Goal: Task Accomplishment & Management: Use online tool/utility

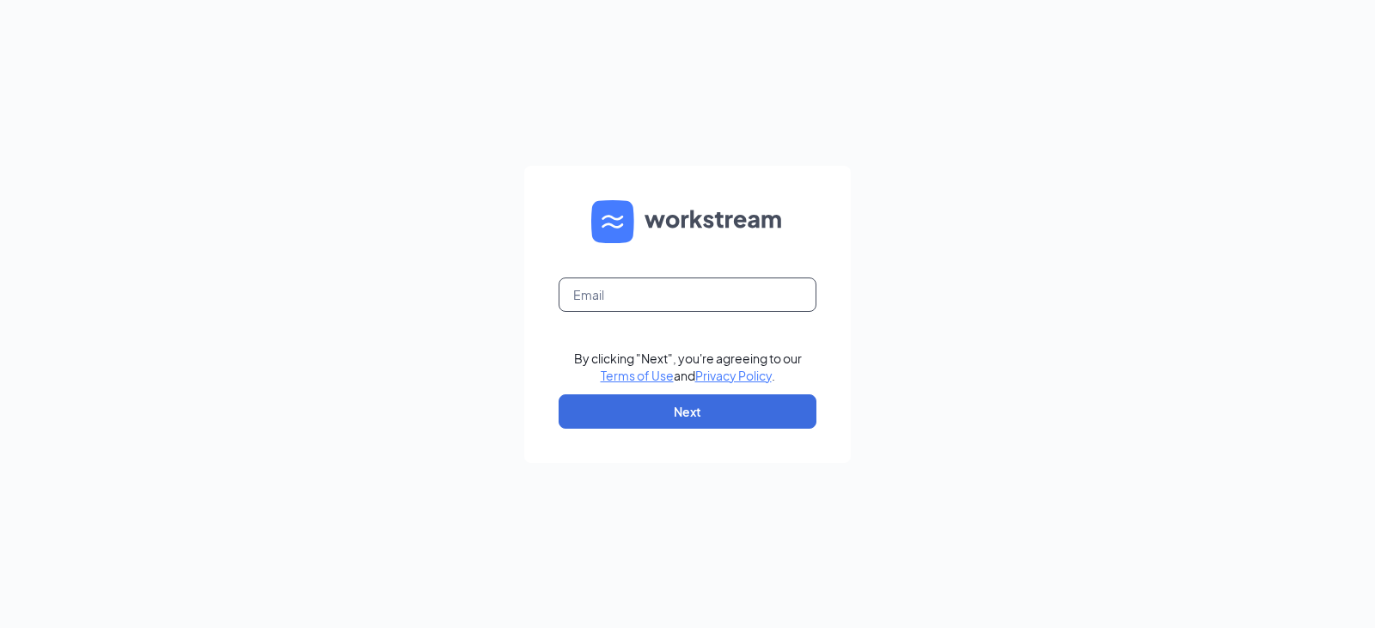
click at [646, 304] on input "text" at bounding box center [688, 295] width 258 height 34
type input "mcolabine@rlminvestments.com"
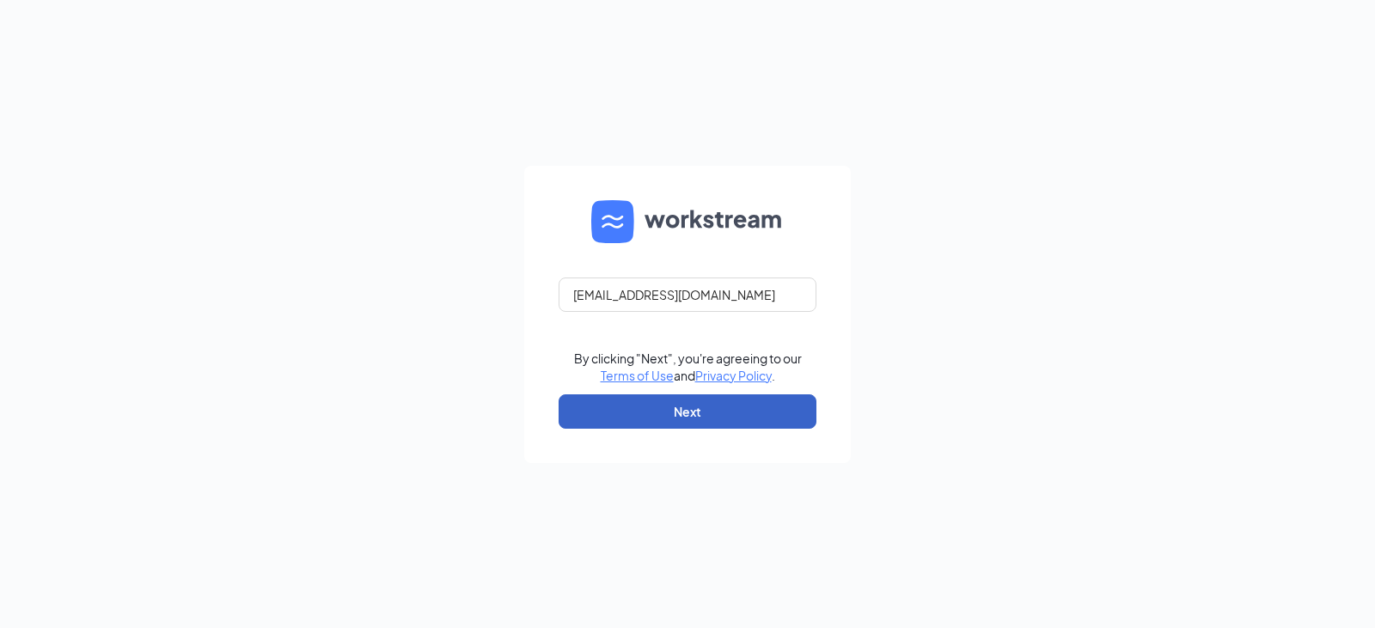
click at [681, 422] on button "Next" at bounding box center [688, 411] width 258 height 34
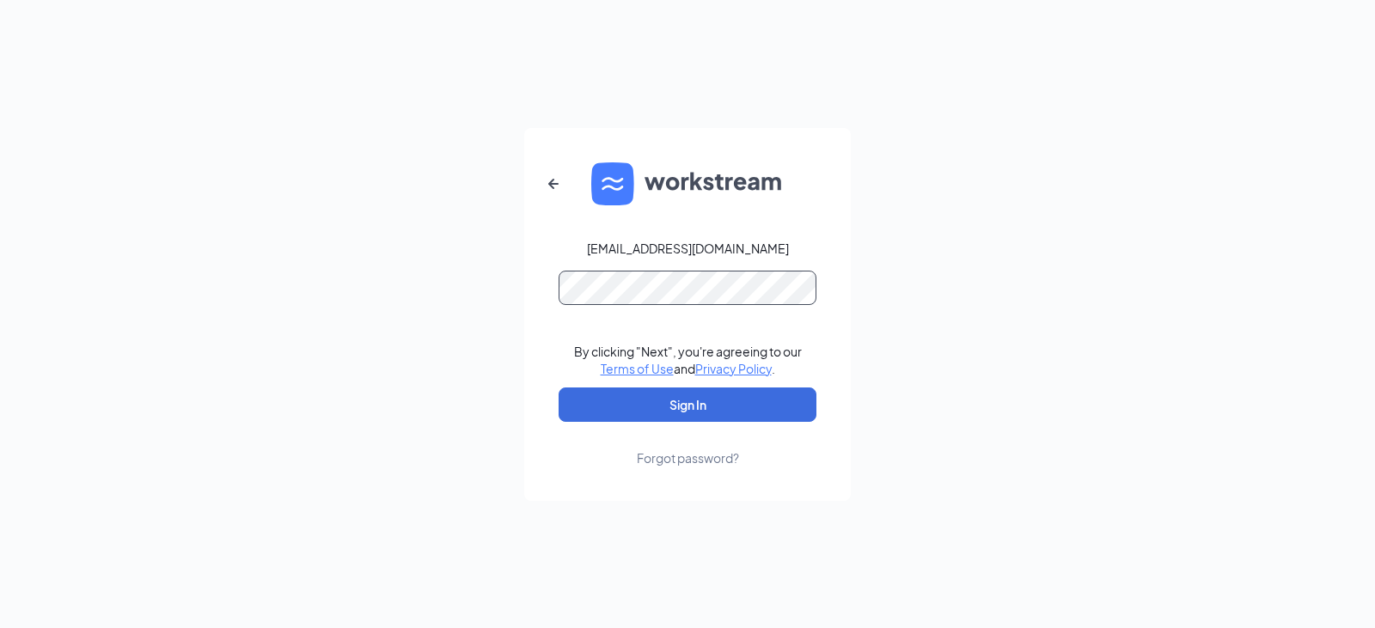
click at [559, 388] on button "Sign In" at bounding box center [688, 405] width 258 height 34
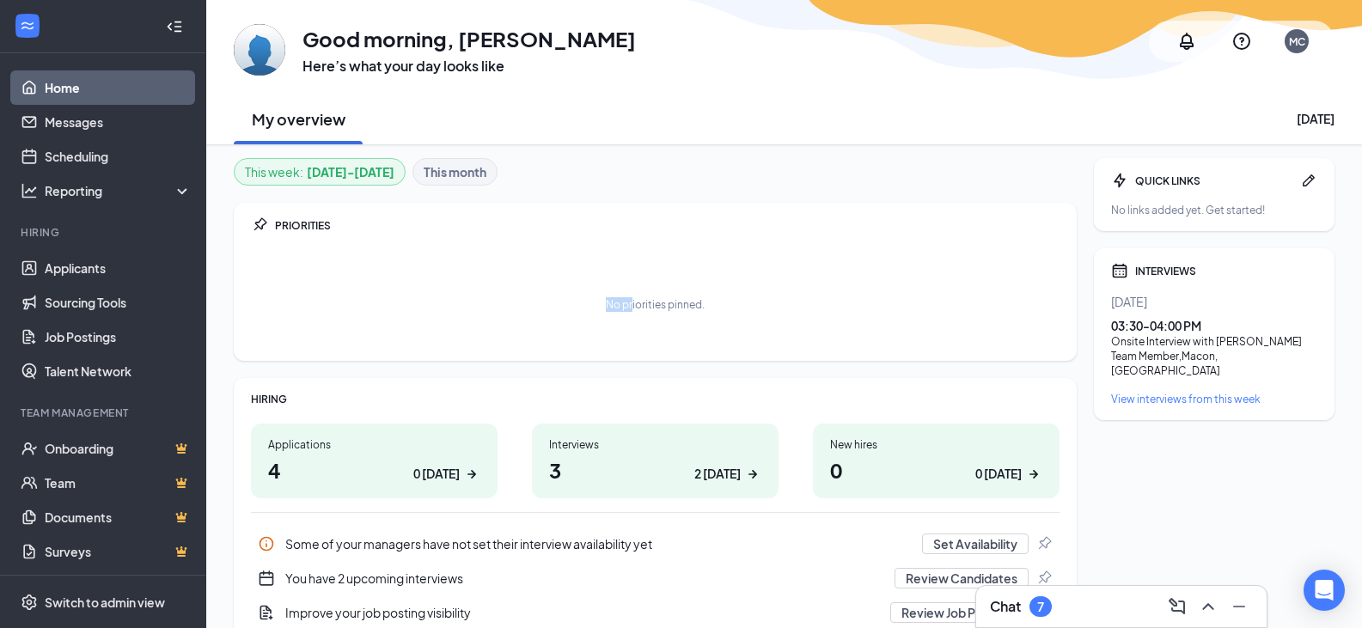
drag, startPoint x: 0, startPoint y: 0, endPoint x: 562, endPoint y: 367, distance: 671.2
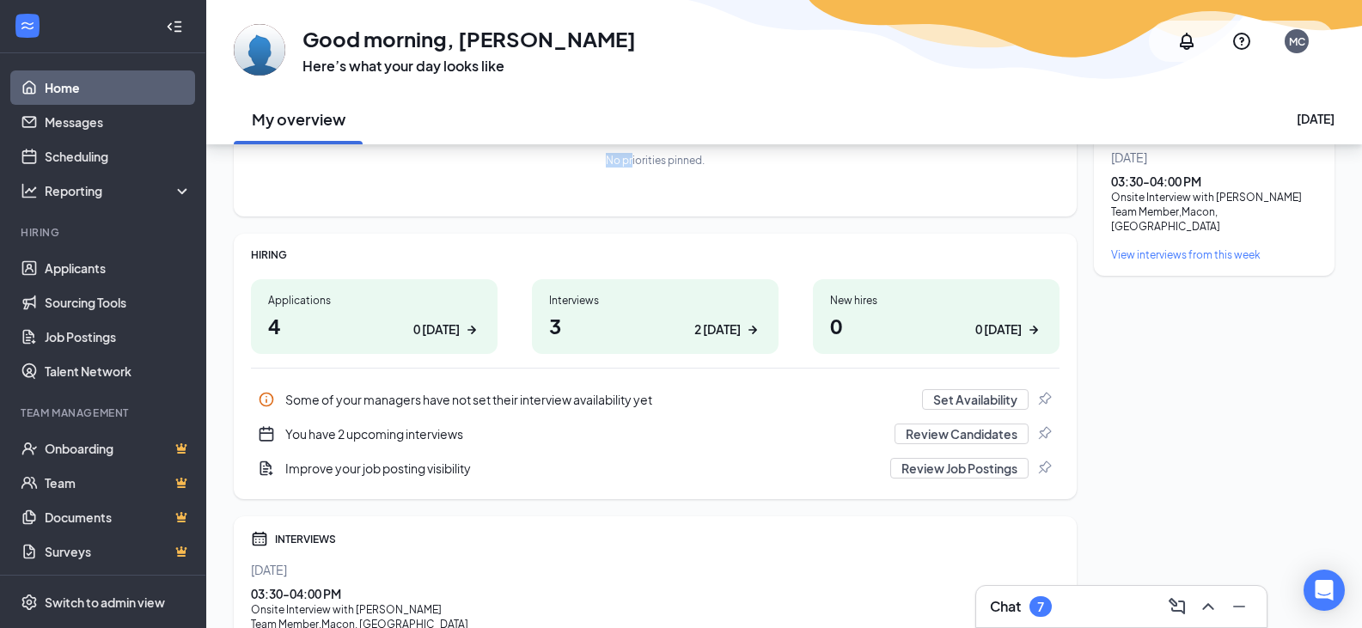
scroll to position [259, 0]
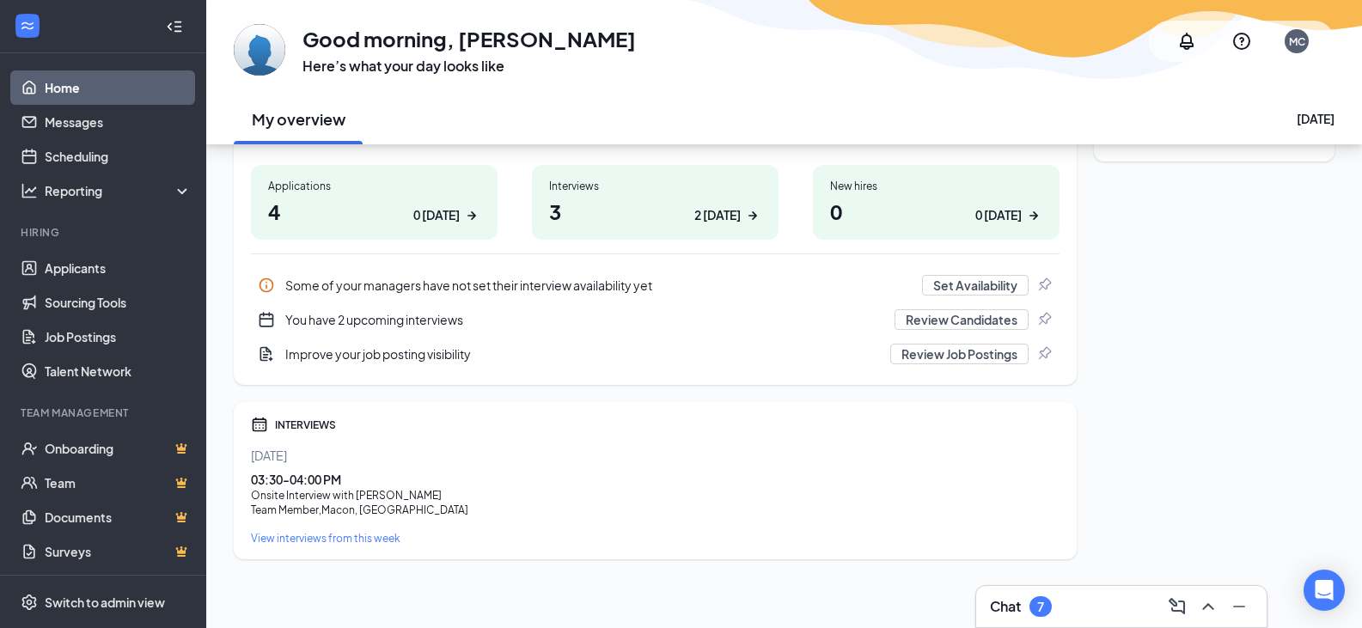
click at [669, 217] on h1 "3 2 today" at bounding box center [655, 211] width 212 height 29
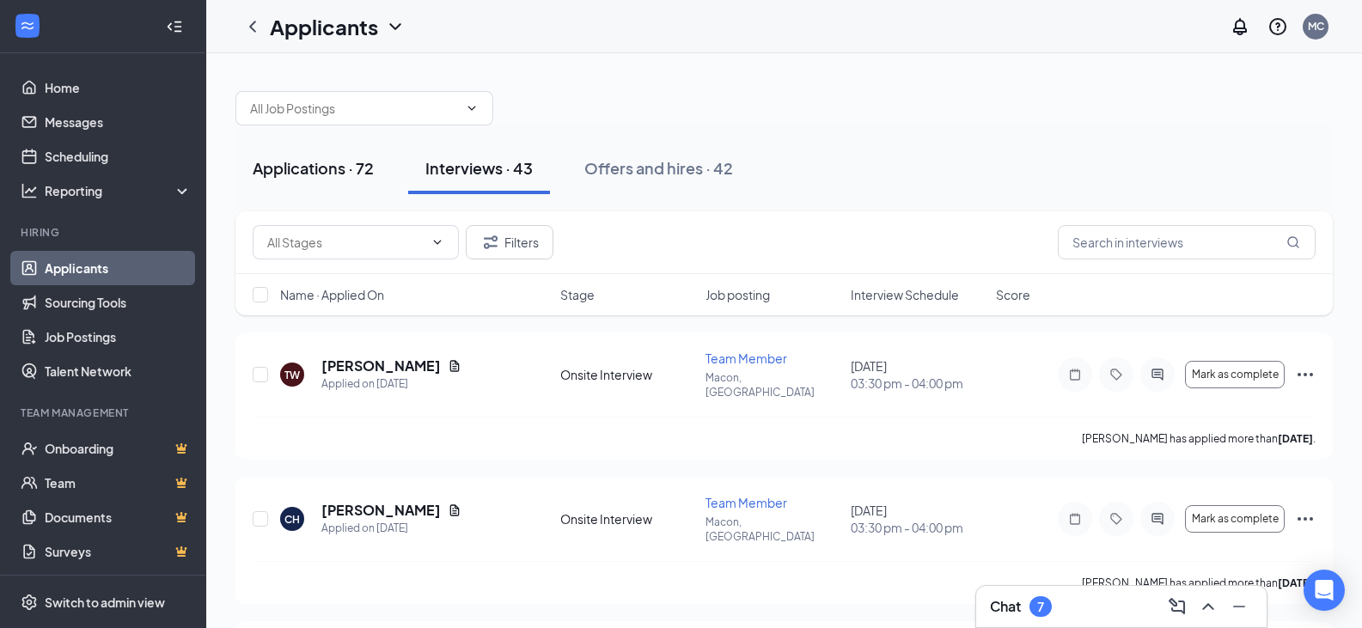
click at [354, 164] on div "Applications · 72" at bounding box center [313, 167] width 121 height 21
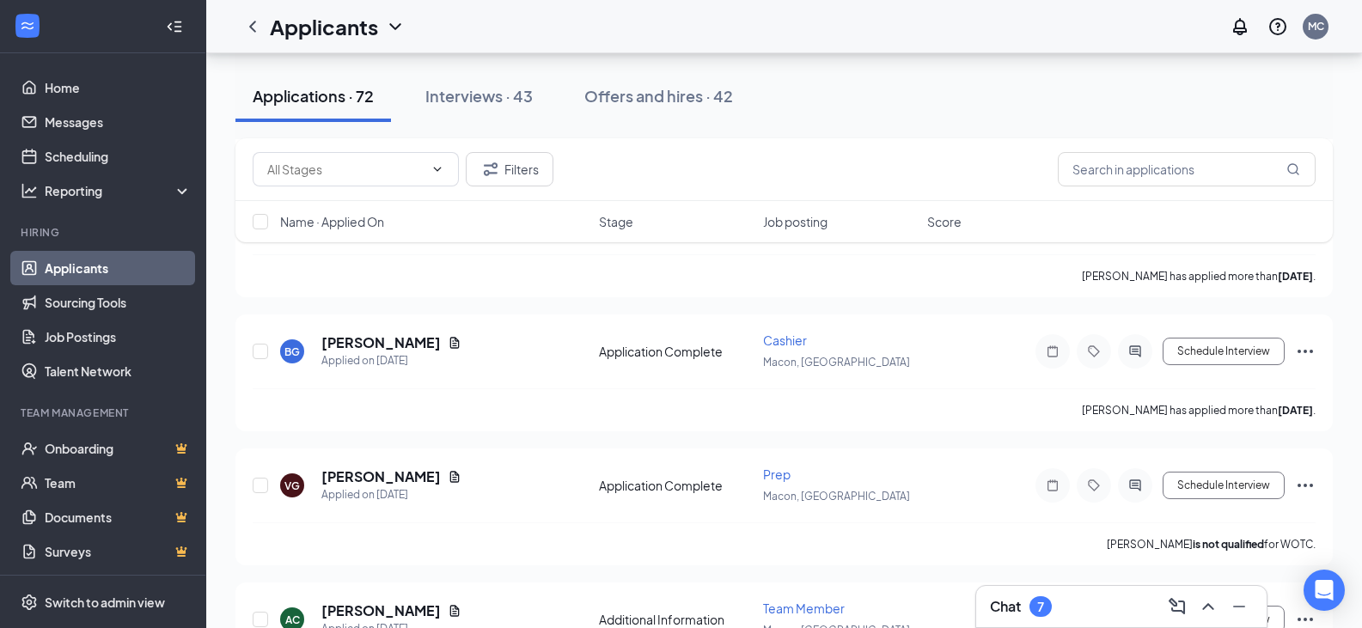
scroll to position [1225, 0]
click at [1249, 341] on button "Schedule Interview" at bounding box center [1224, 350] width 122 height 27
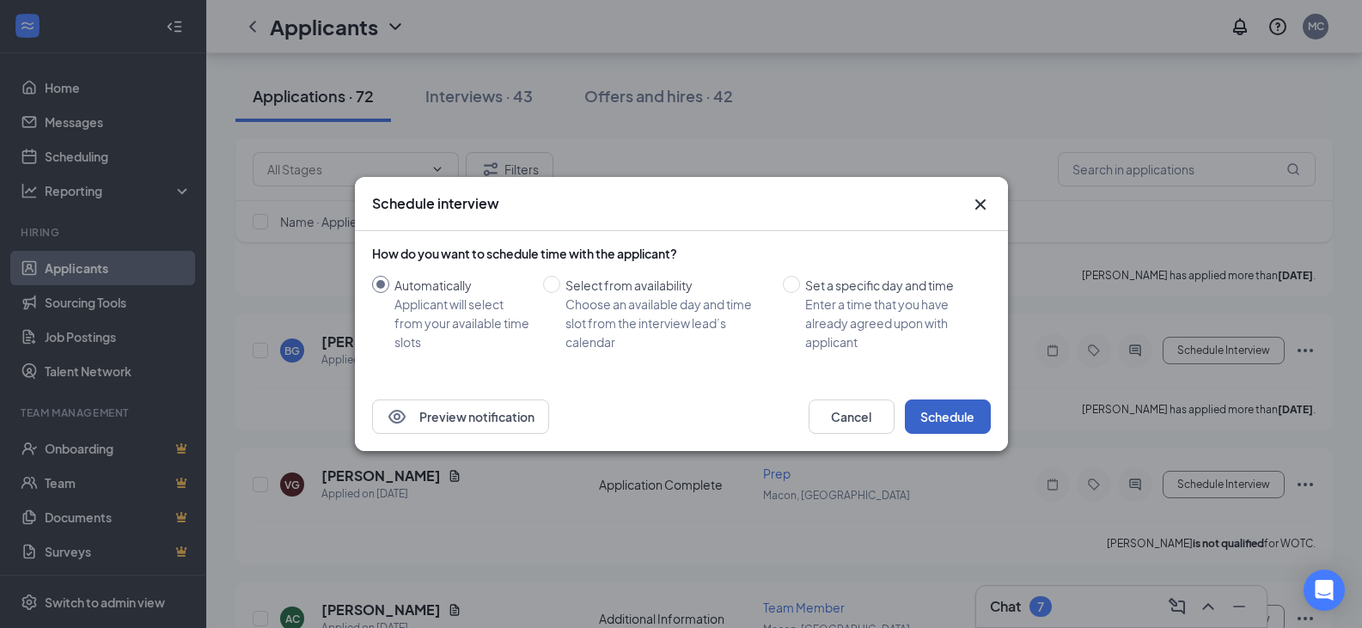
click at [950, 412] on button "Schedule" at bounding box center [948, 417] width 86 height 34
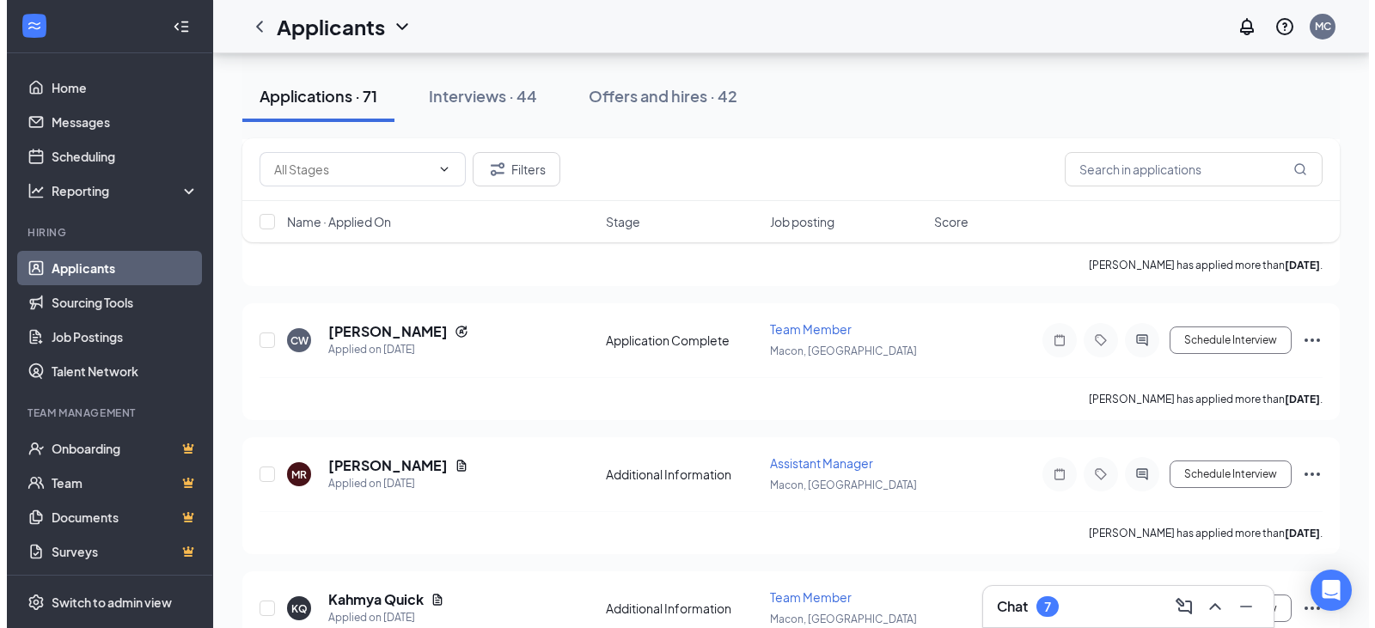
scroll to position [2038, 0]
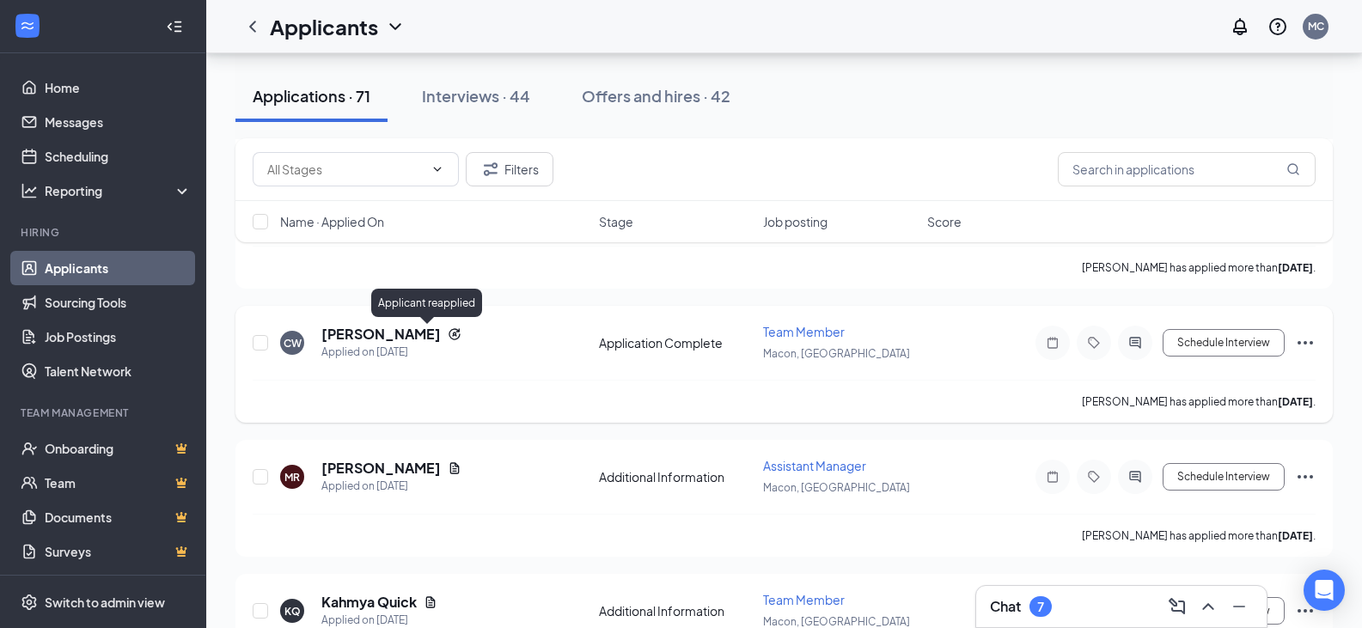
click at [448, 333] on icon "Reapply" at bounding box center [455, 334] width 14 height 14
click at [449, 335] on icon "Reapply" at bounding box center [454, 333] width 11 height 11
click at [393, 328] on h5 "[PERSON_NAME]" at bounding box center [380, 334] width 119 height 19
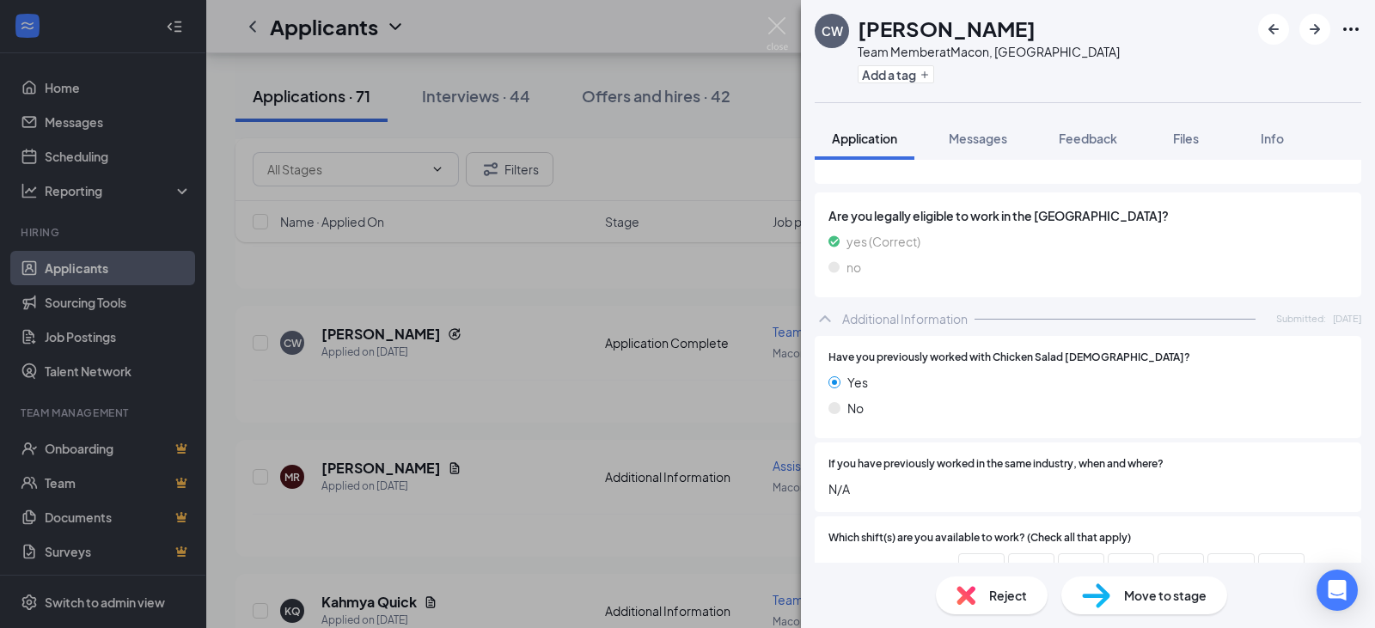
scroll to position [857, 0]
